Goal: Transaction & Acquisition: Subscribe to service/newsletter

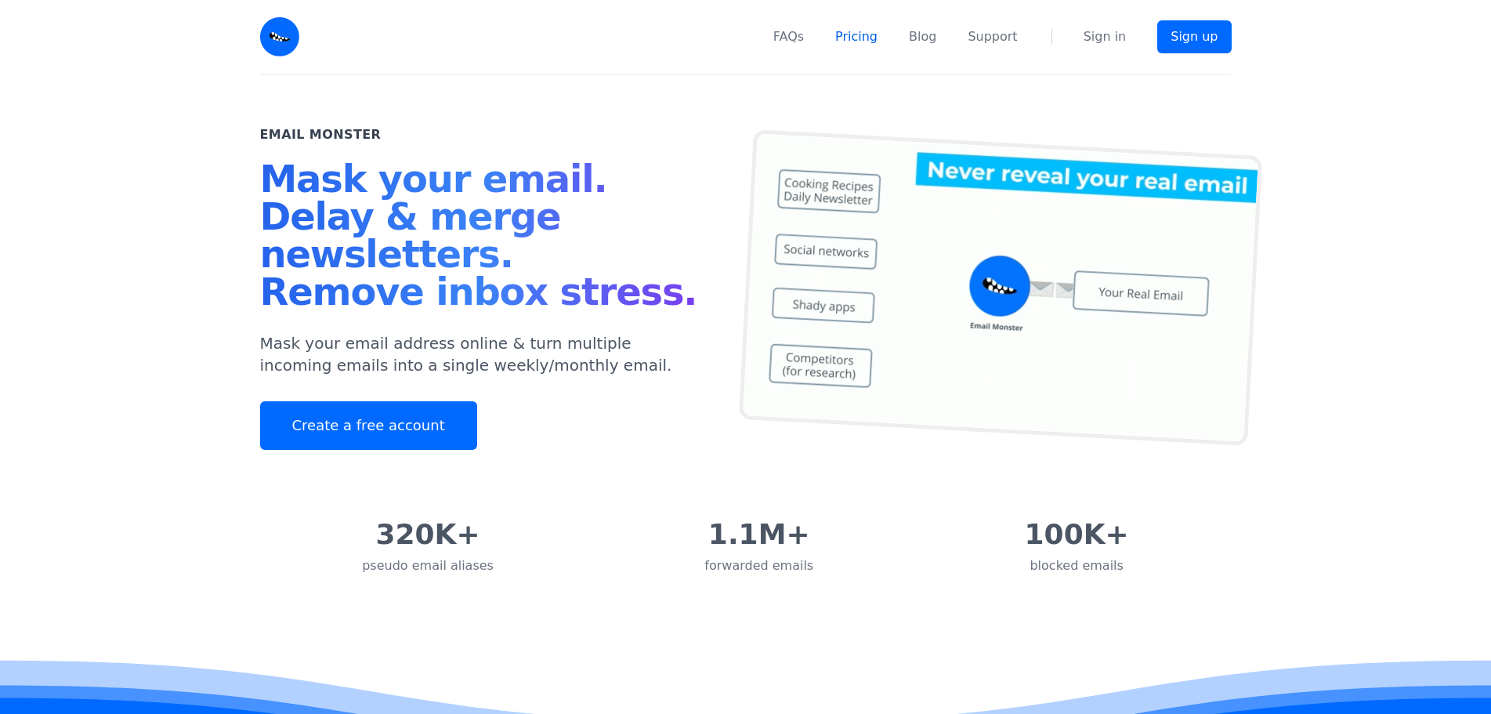
click at [862, 31] on link "Pricing" at bounding box center [856, 36] width 42 height 19
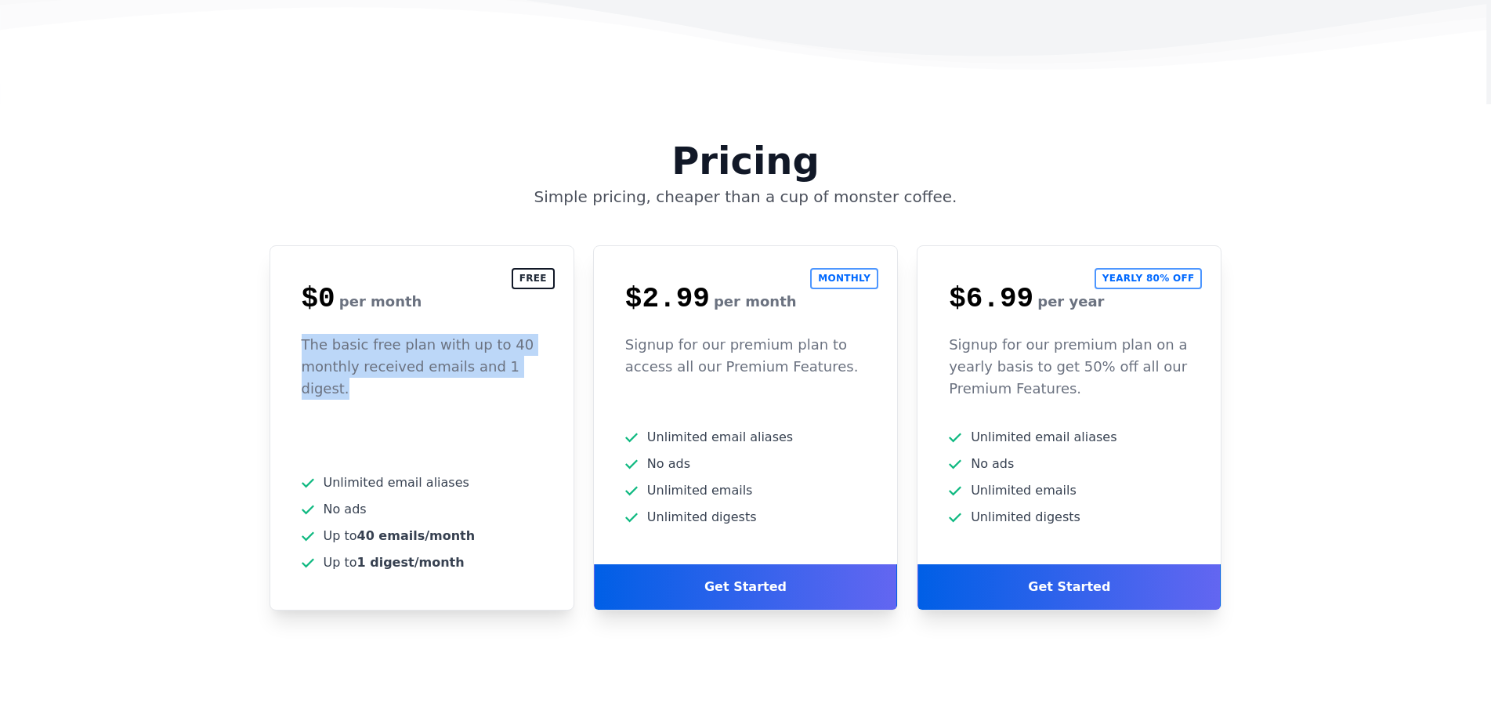
drag, startPoint x: 290, startPoint y: 241, endPoint x: 555, endPoint y: 273, distance: 266.8
click at [555, 334] on div "The basic free plan with up to 40 monthly received emails and 1 digest." at bounding box center [421, 381] width 303 height 94
click at [389, 334] on p "The basic free plan with up to 40 monthly received emails and 1 digest." at bounding box center [422, 367] width 241 height 66
drag, startPoint x: 295, startPoint y: 232, endPoint x: 550, endPoint y: 270, distance: 258.2
click at [550, 334] on div "The basic free plan with up to 40 monthly received emails and 1 digest." at bounding box center [421, 381] width 303 height 94
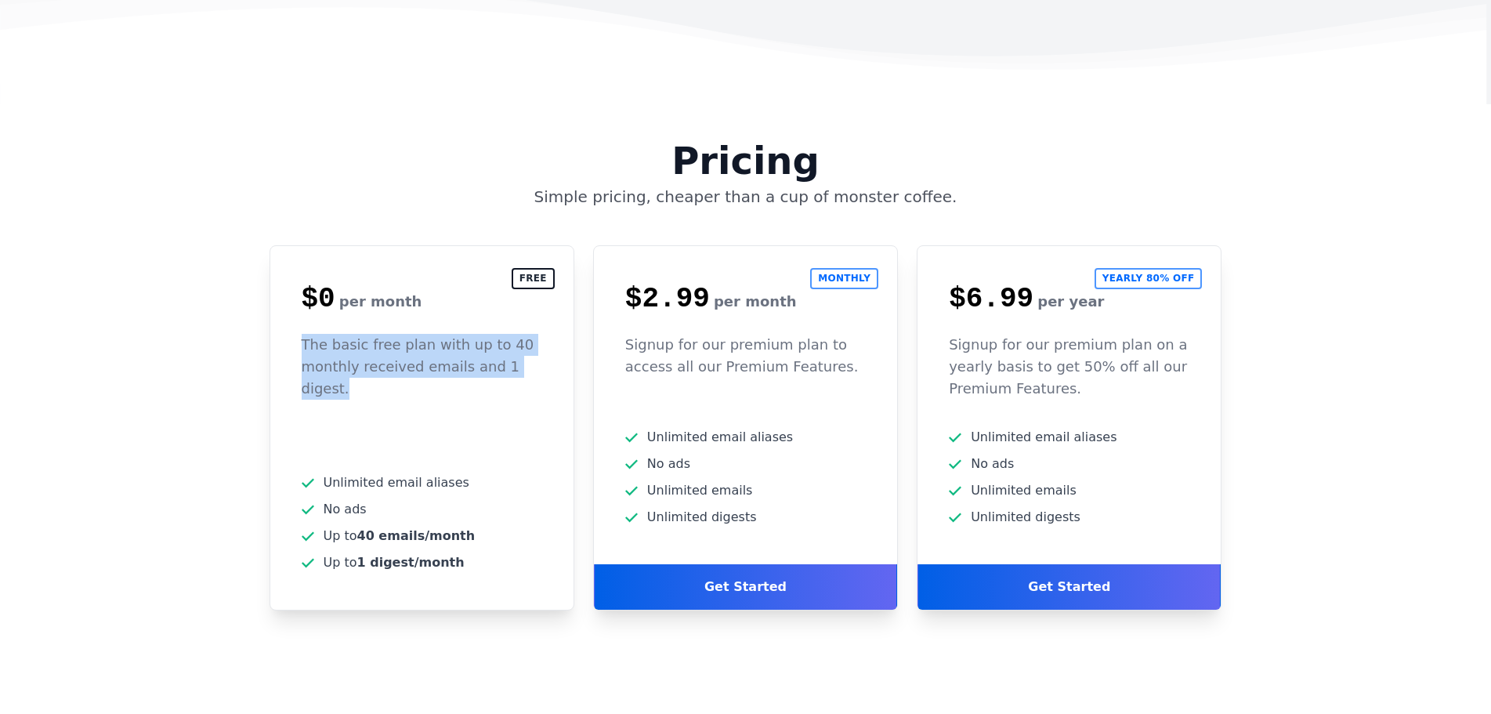
click at [474, 334] on div "The basic free plan with up to 40 monthly received emails and 1 digest." at bounding box center [421, 381] width 303 height 94
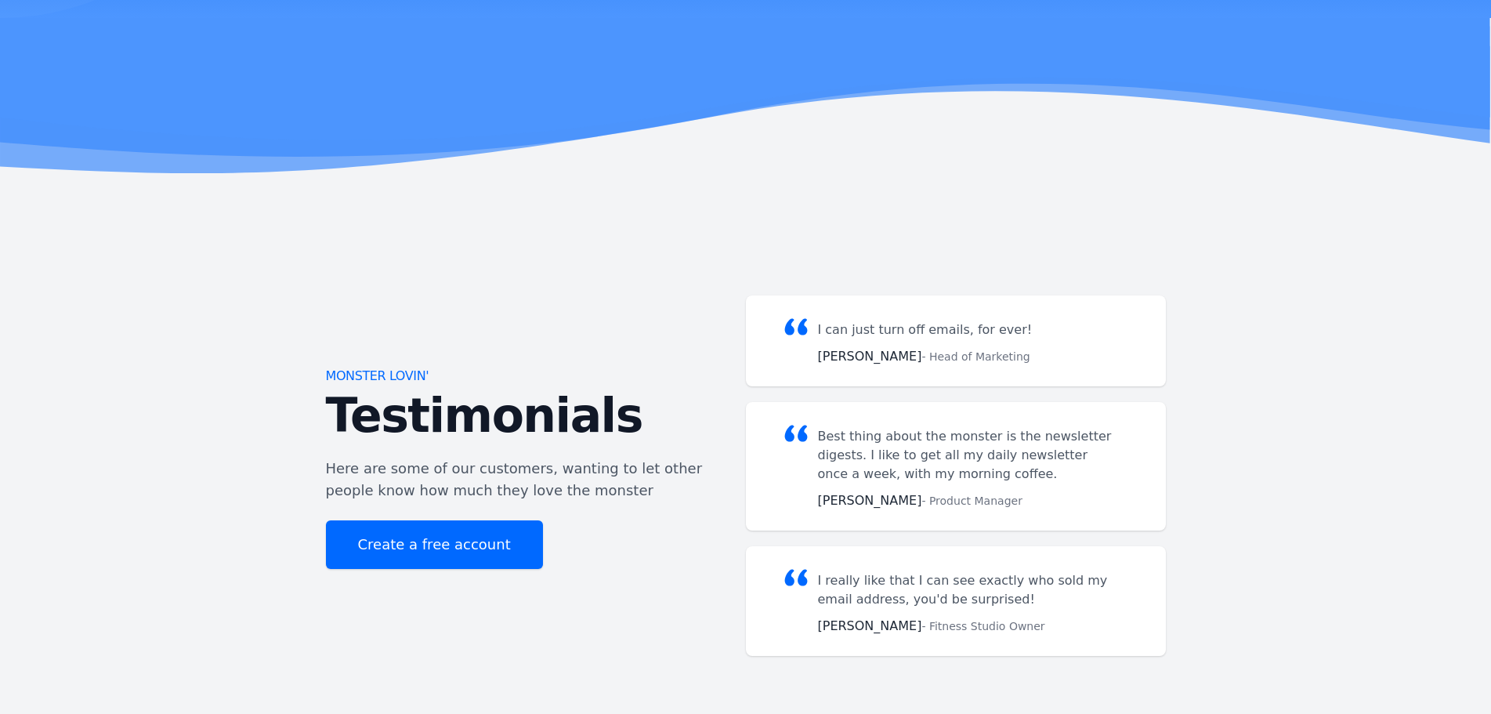
scroll to position [3189, 0]
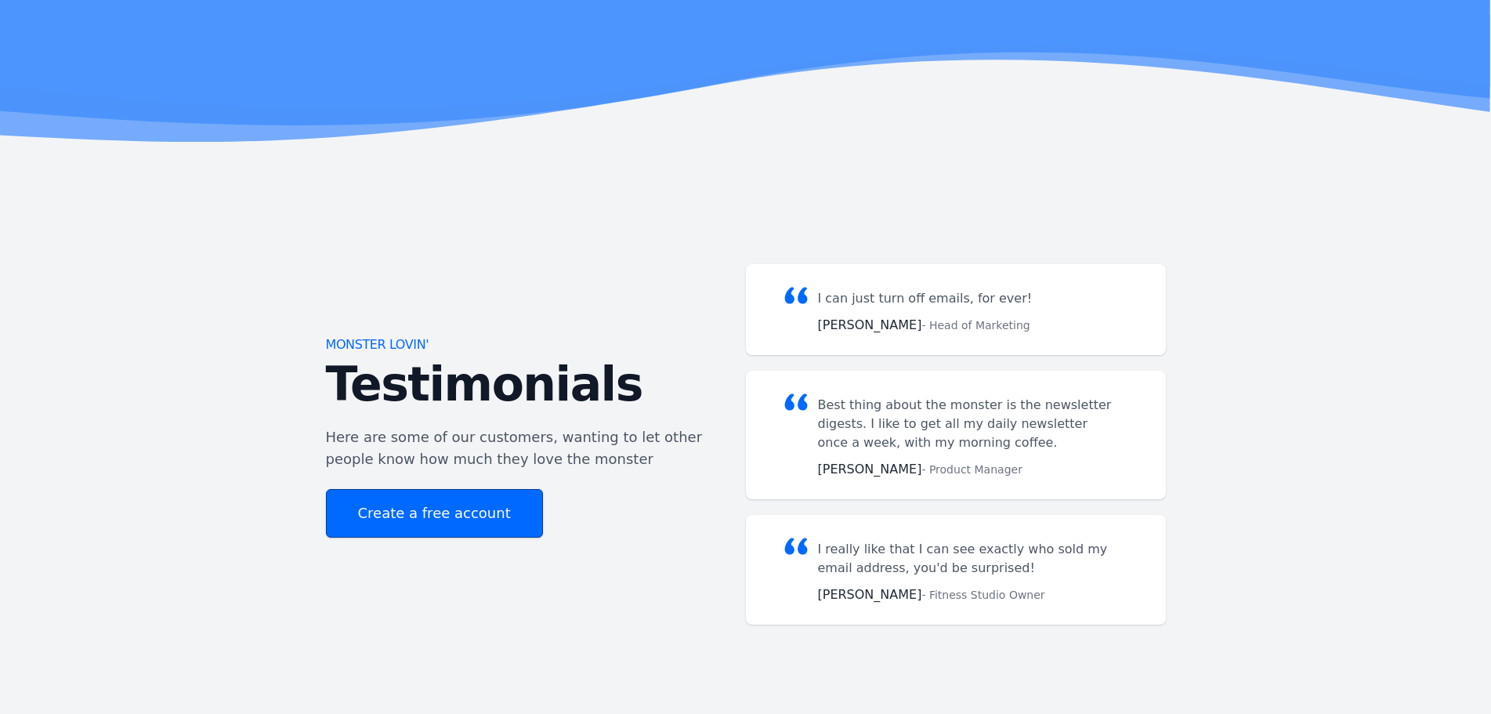
click at [444, 489] on link "Create a free account" at bounding box center [434, 513] width 217 height 49
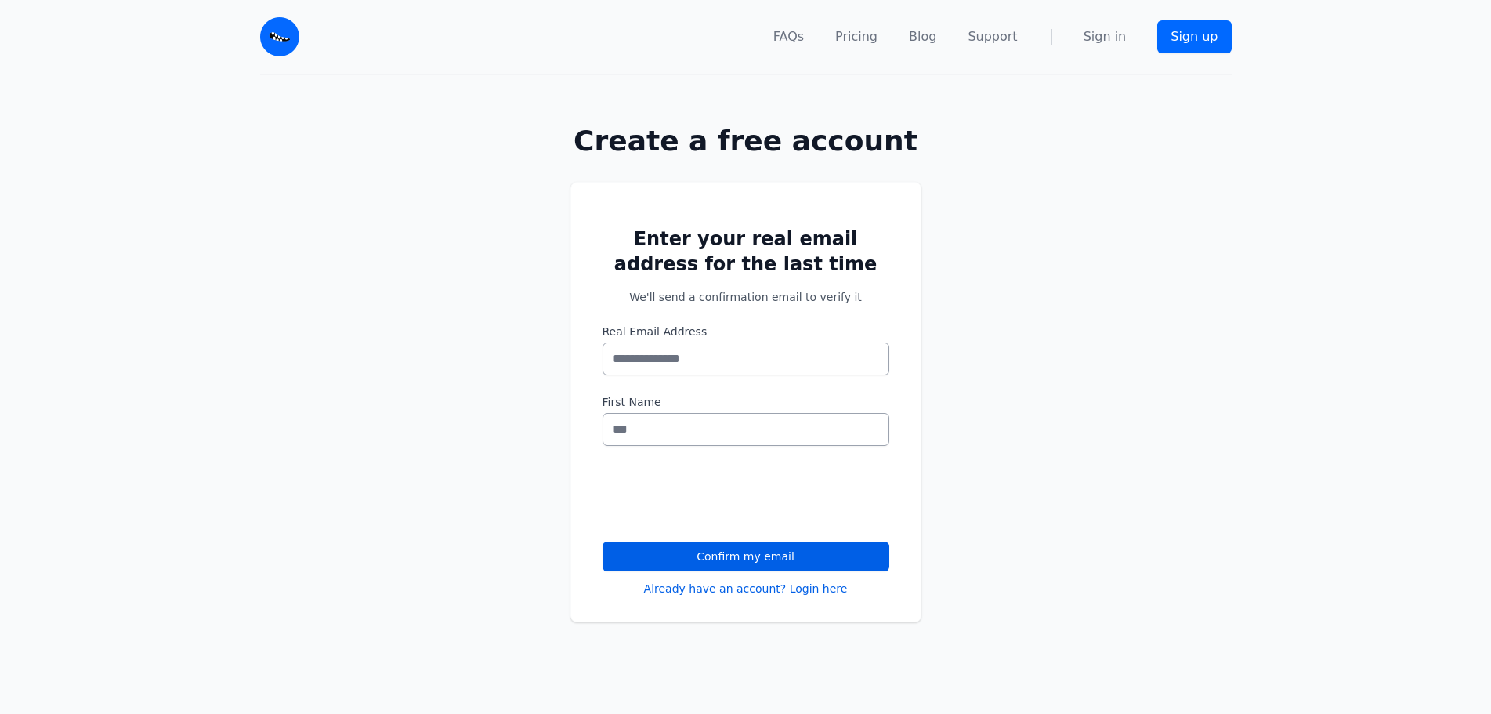
click at [734, 363] on input "Real Email Address" at bounding box center [746, 358] width 287 height 33
click at [654, 365] on input "Real Email Address" at bounding box center [746, 358] width 287 height 33
click at [677, 321] on form "Enter your real email address for the last time We'll send a confirmation email…" at bounding box center [746, 411] width 287 height 370
click at [693, 349] on input "Real Email Address" at bounding box center [746, 358] width 287 height 33
type input "**********"
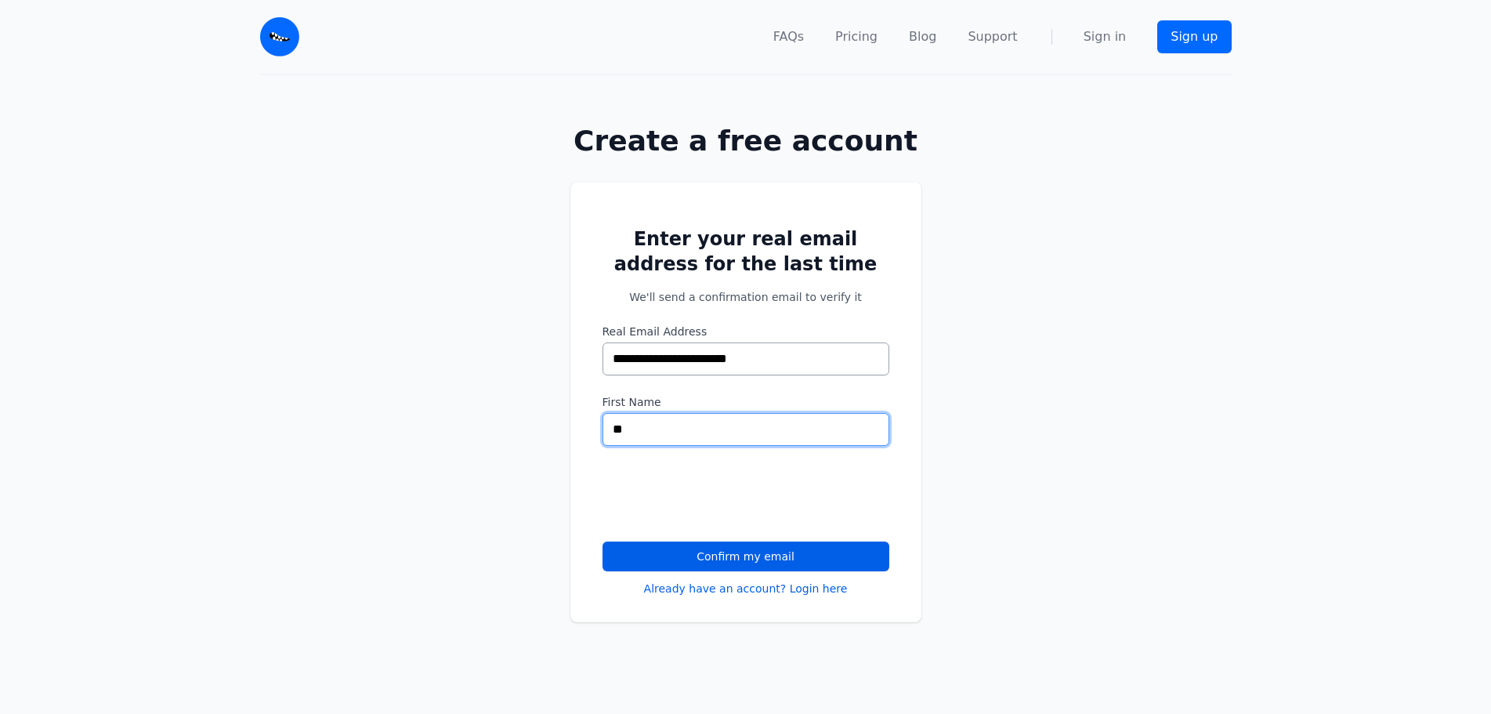
type input "*"
type input "**********"
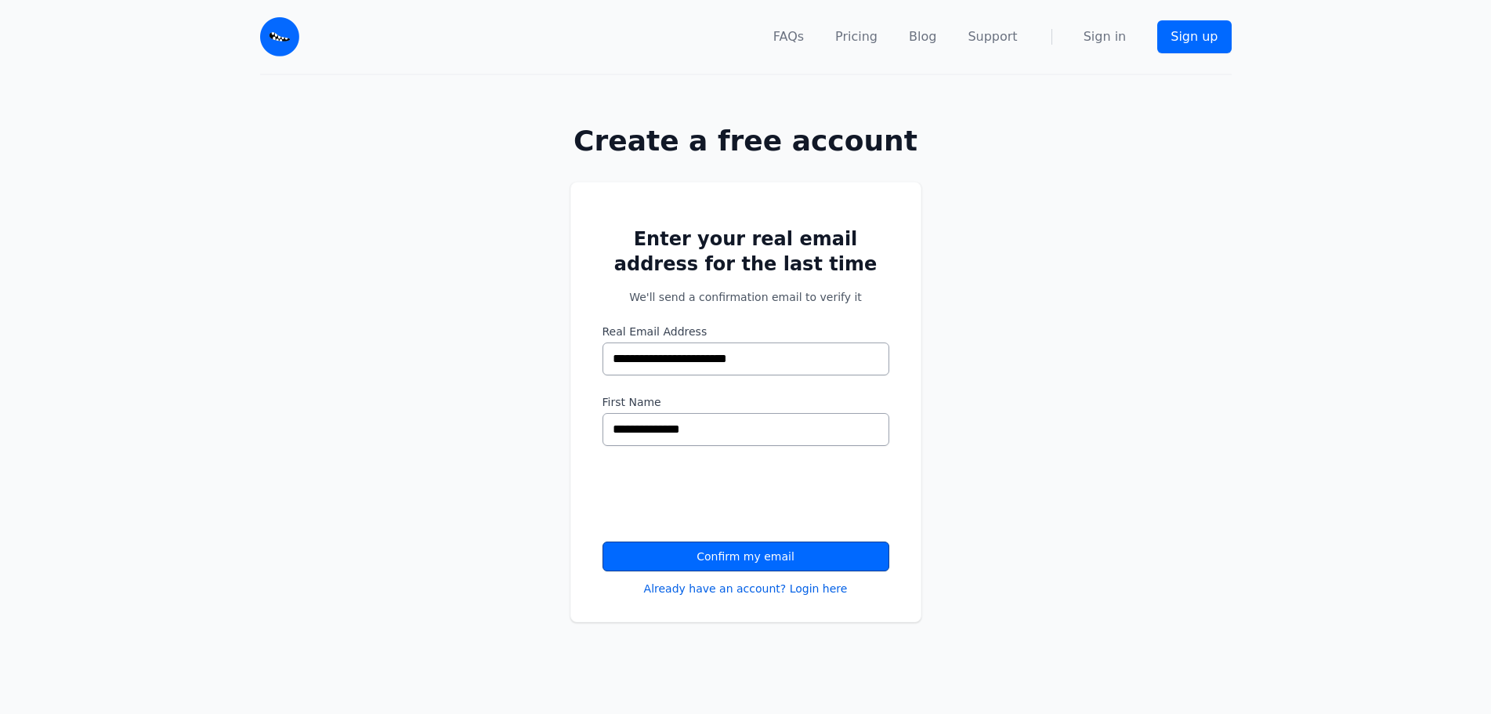
click at [767, 545] on button "Confirm my email" at bounding box center [746, 556] width 287 height 30
